Goal: Find specific page/section: Find specific page/section

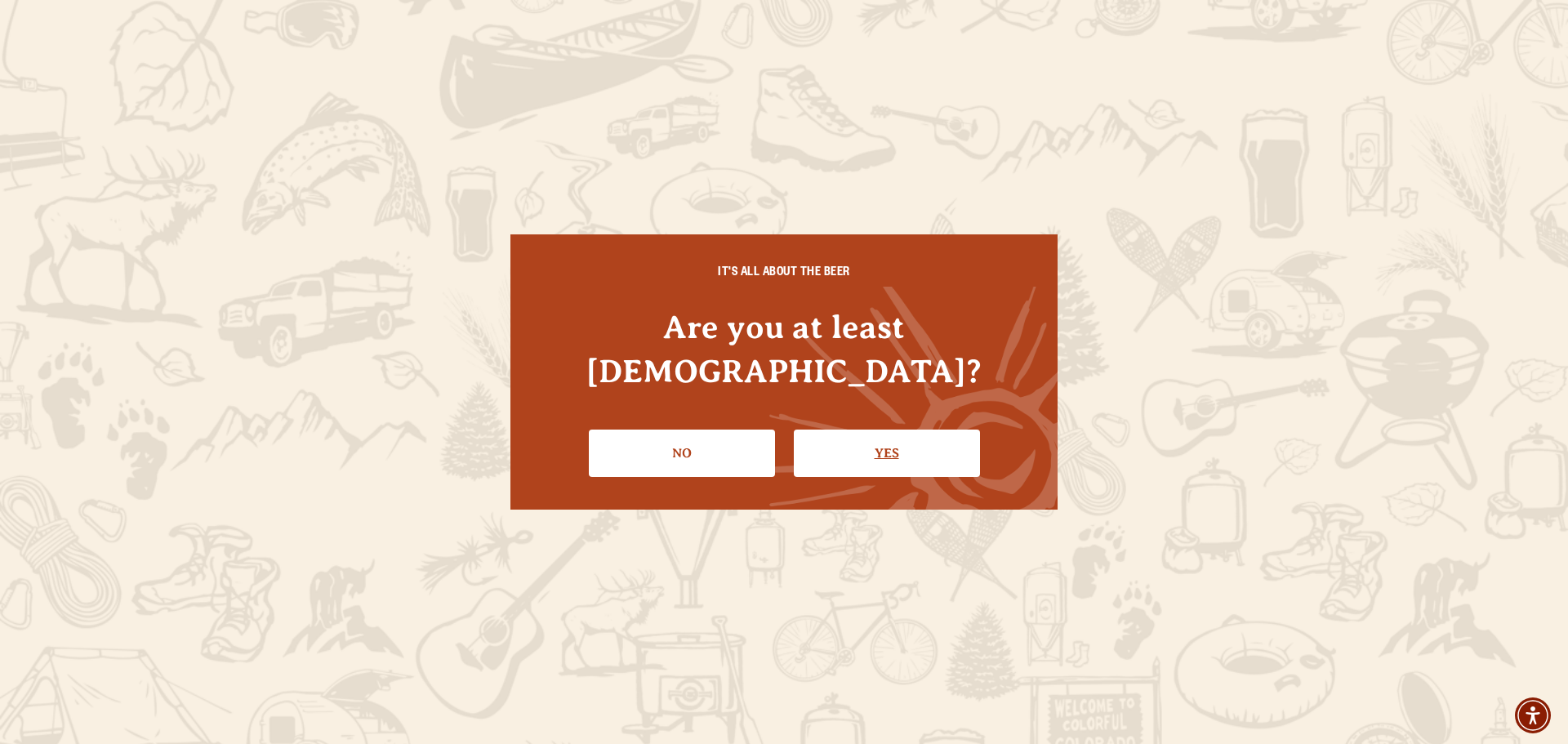
click at [884, 429] on link "Yes" at bounding box center [886, 453] width 186 height 47
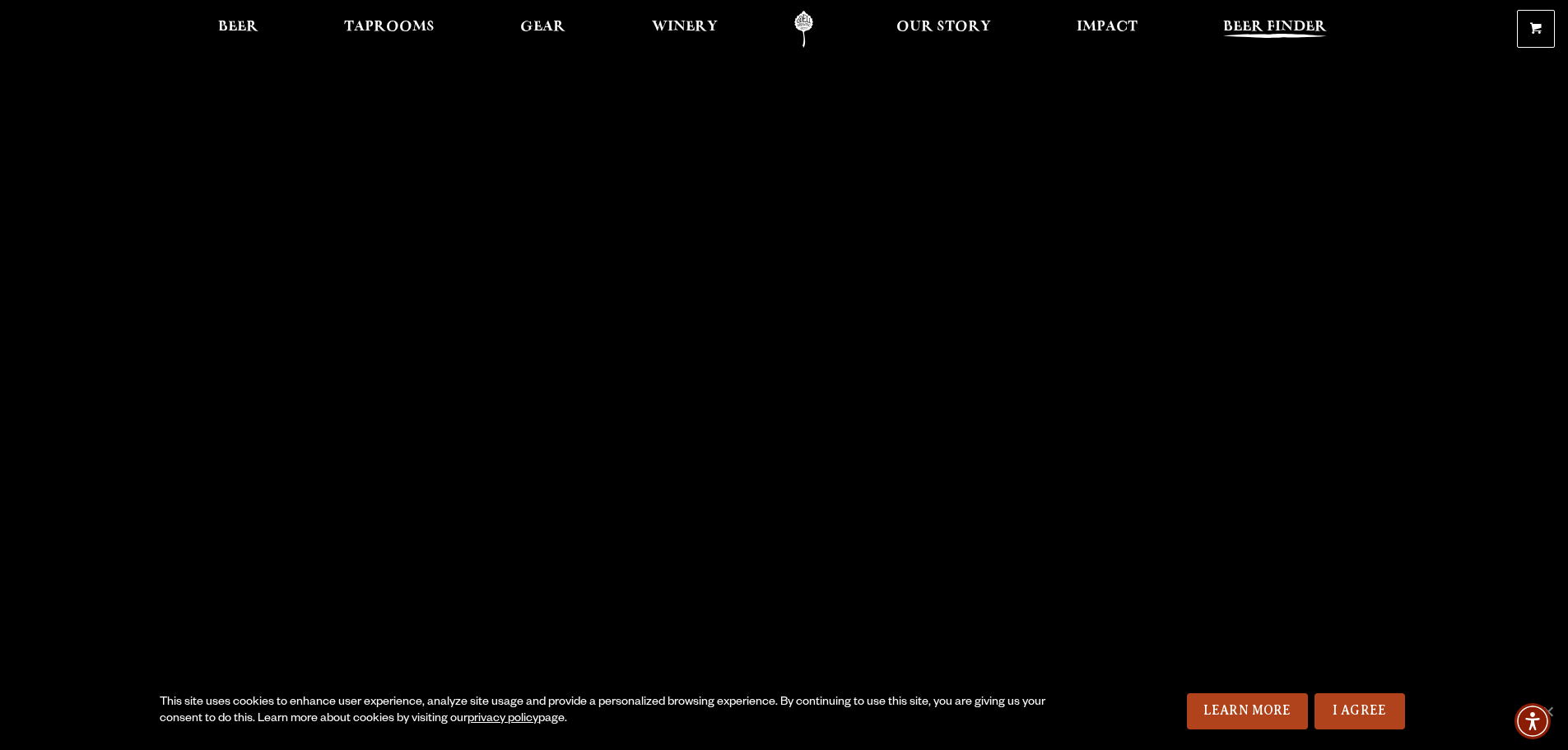
click at [1289, 21] on span "Beer Finder" at bounding box center [1274, 27] width 104 height 13
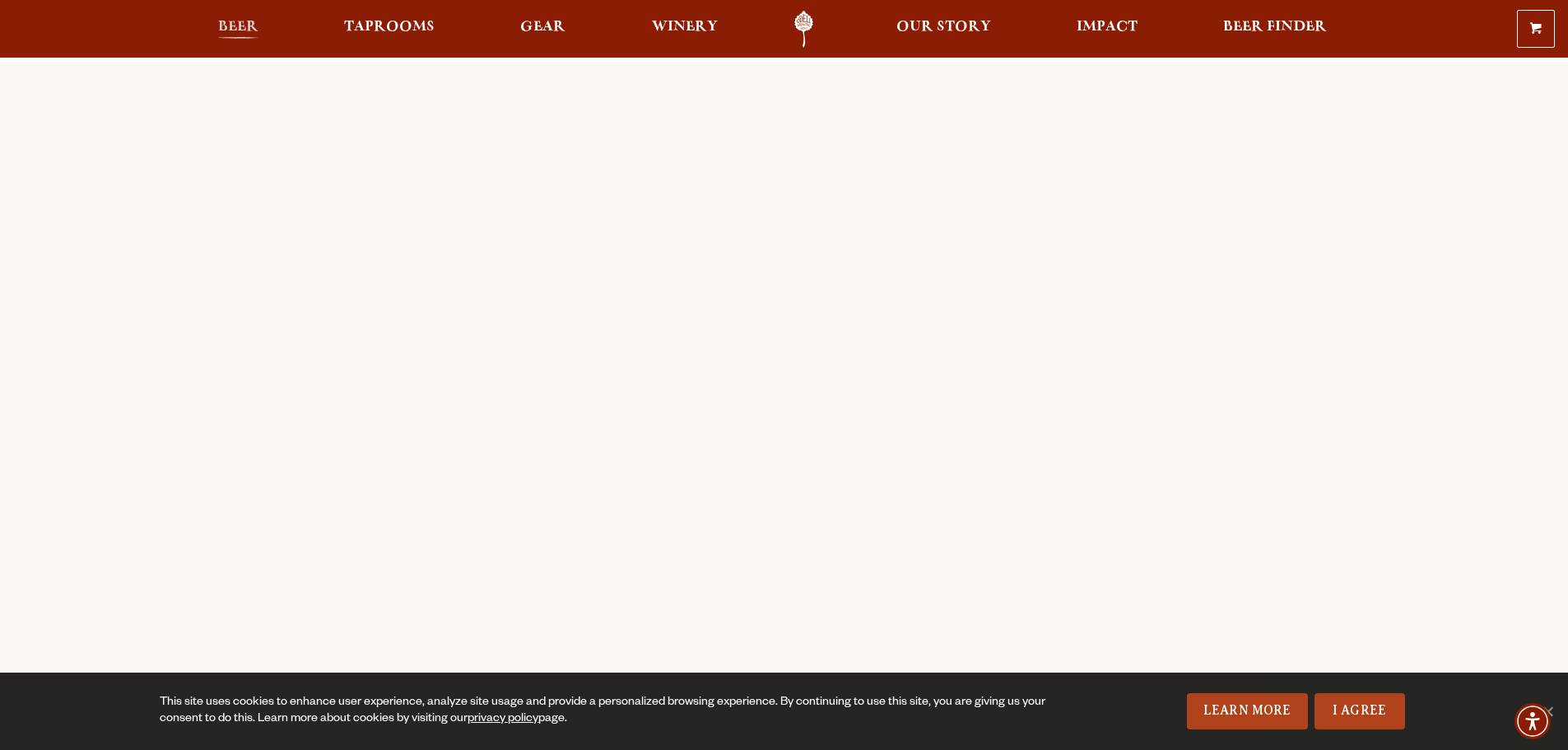
click at [246, 26] on span "Beer" at bounding box center [238, 27] width 40 height 13
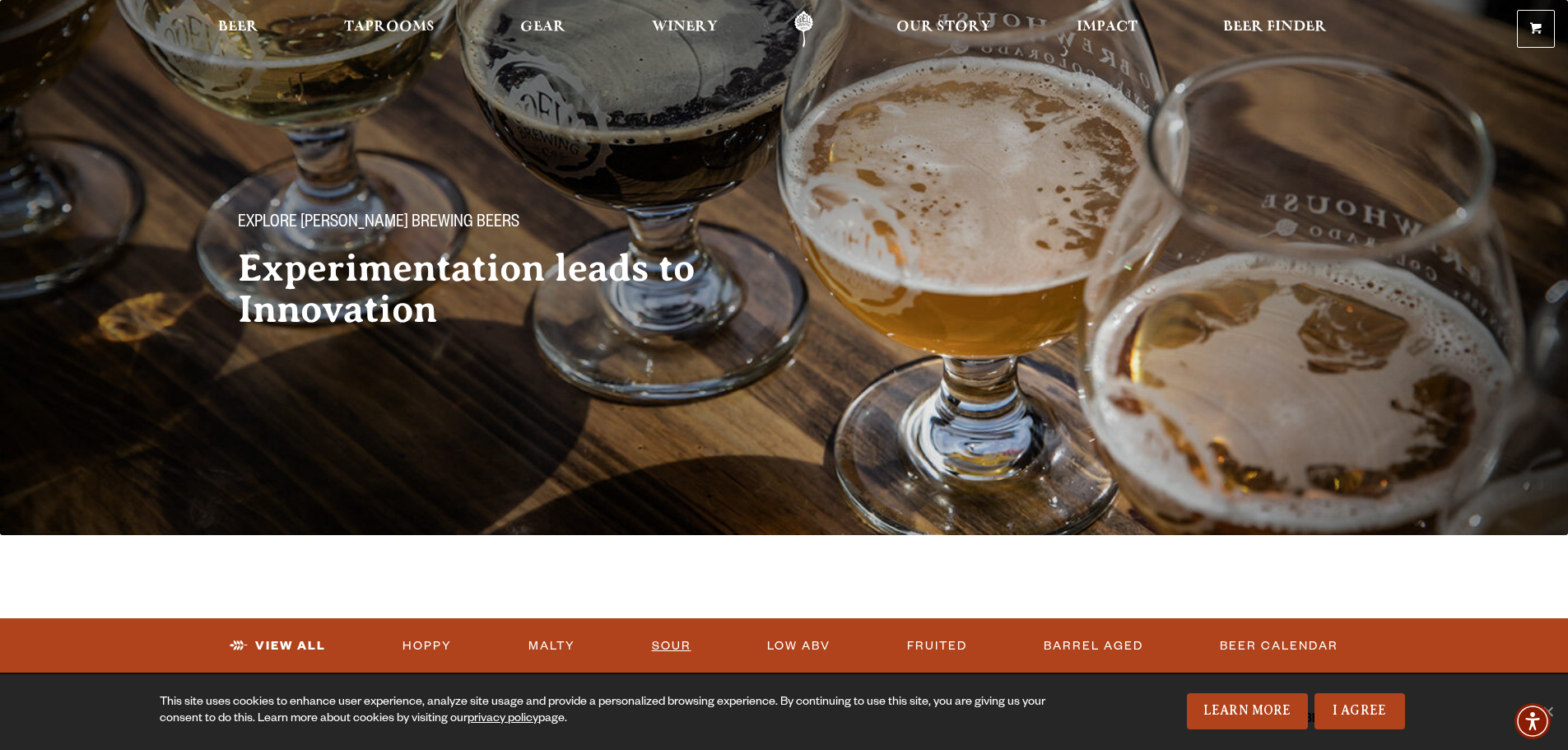
click at [677, 644] on link "Sour" at bounding box center [671, 646] width 52 height 37
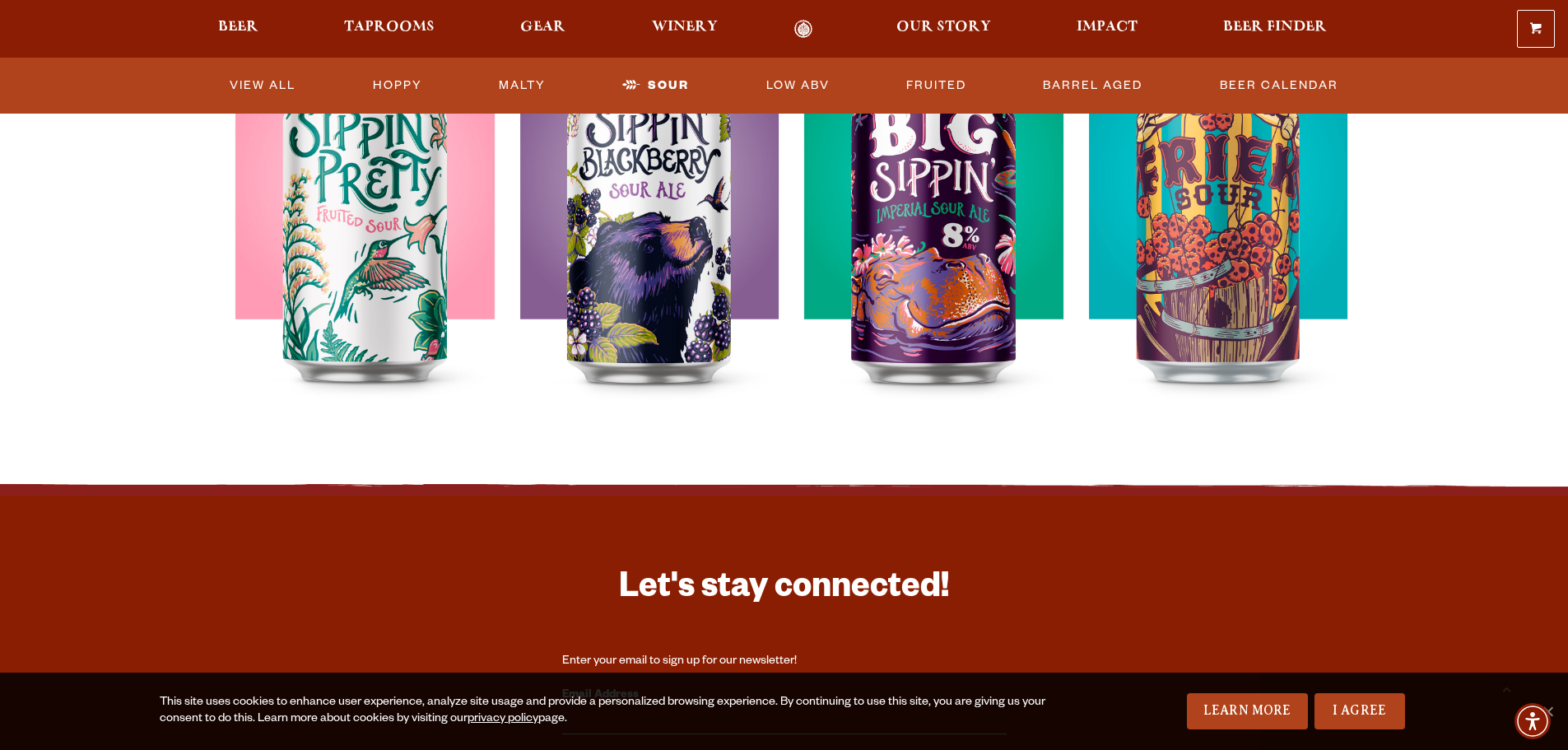
scroll to position [823, 0]
